Goal: Navigation & Orientation: Find specific page/section

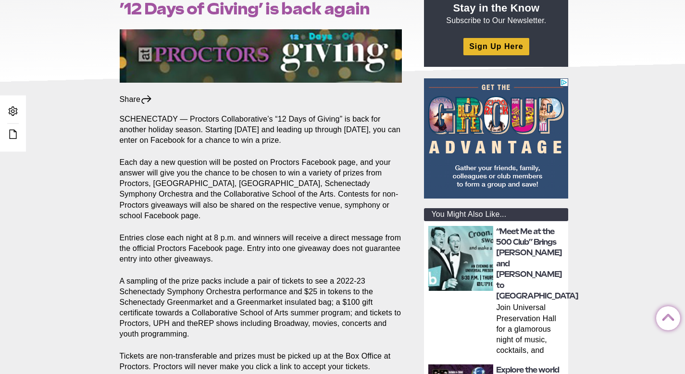
scroll to position [341, 0]
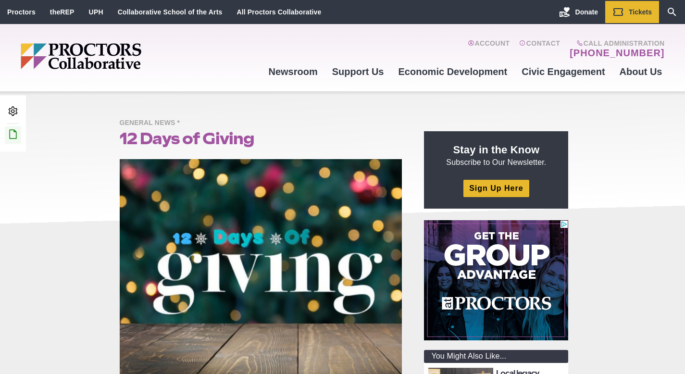
click at [9, 142] on link "Edit this Post/Page" at bounding box center [13, 135] width 16 height 18
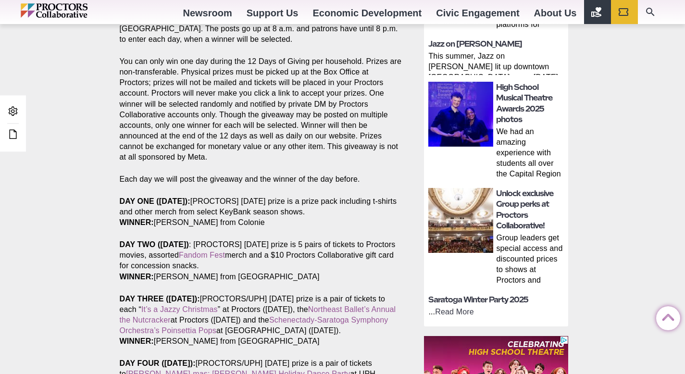
scroll to position [609, 0]
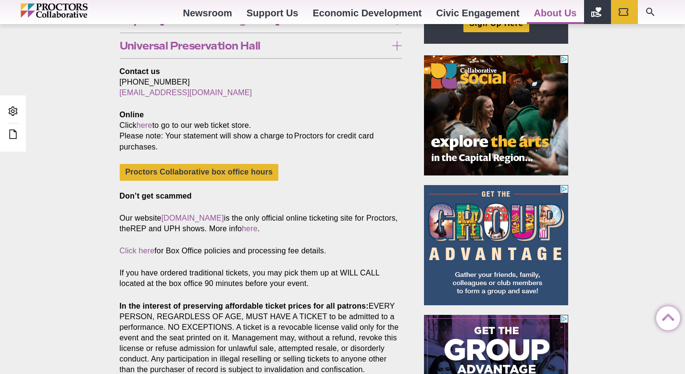
scroll to position [79, 0]
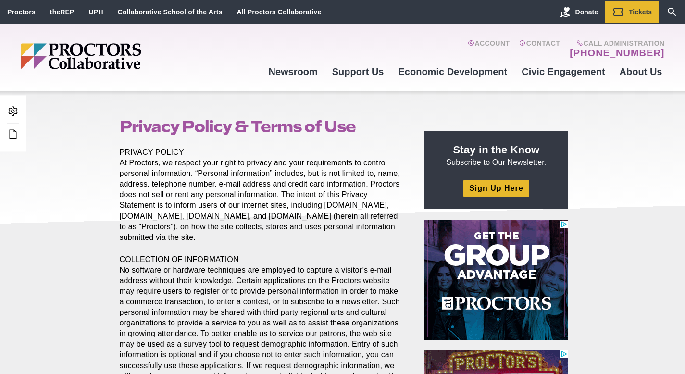
scroll to position [2, 0]
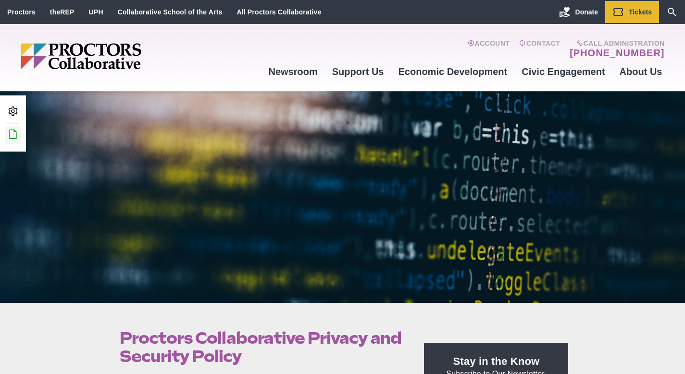
click at [12, 138] on icon at bounding box center [13, 134] width 12 height 12
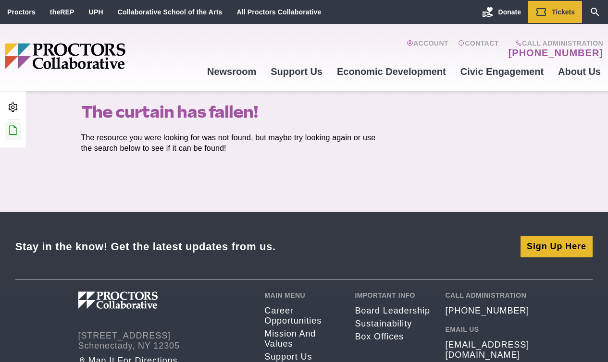
click at [14, 131] on icon at bounding box center [13, 130] width 12 height 12
